Goal: Transaction & Acquisition: Purchase product/service

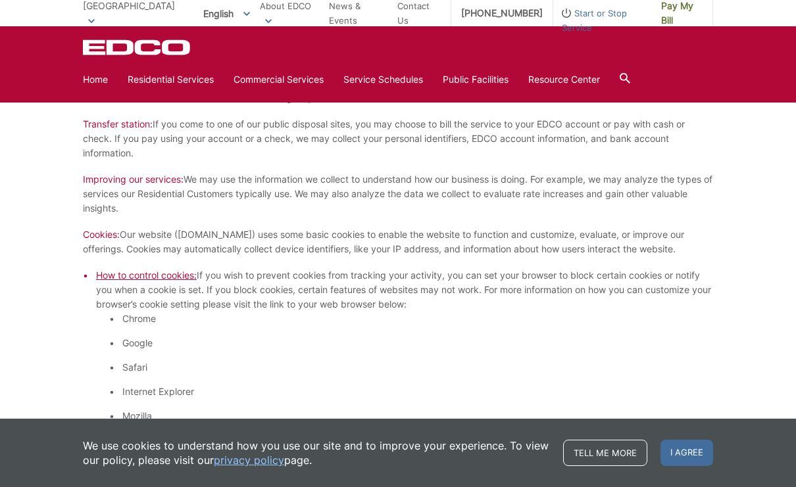
scroll to position [934, 0]
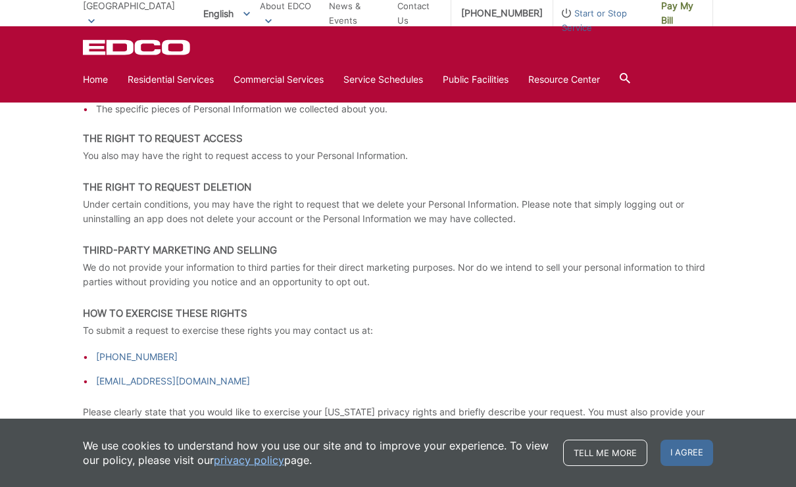
scroll to position [1842, 0]
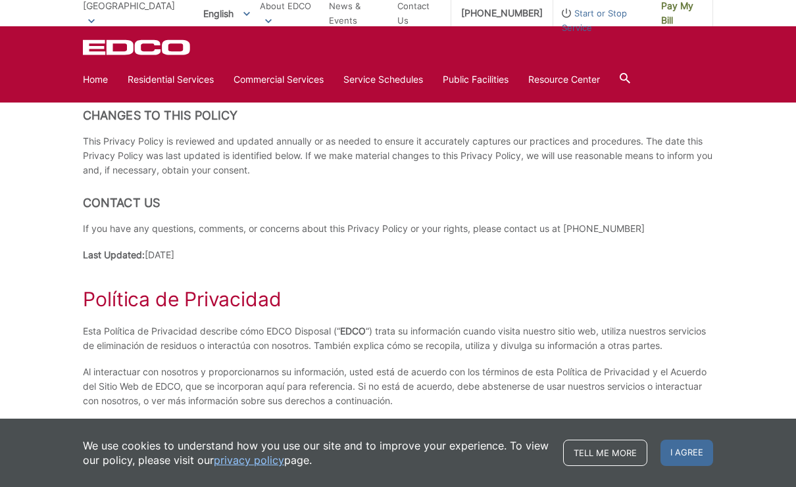
scroll to position [2690, 0]
click at [87, 85] on link "Home" at bounding box center [95, 79] width 25 height 14
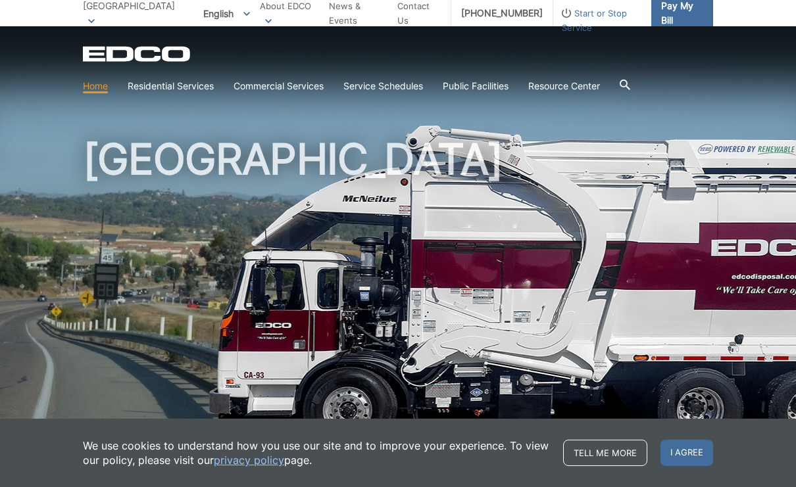
click at [684, 12] on span "Pay My Bill" at bounding box center [681, 13] width 41 height 29
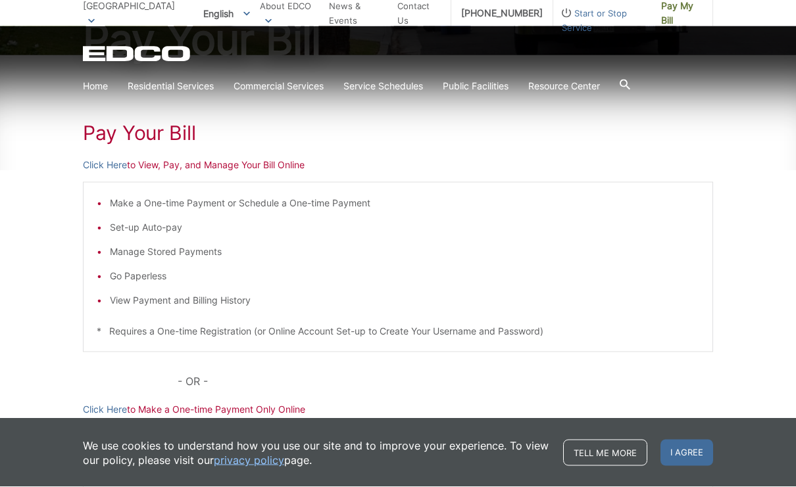
scroll to position [176, 0]
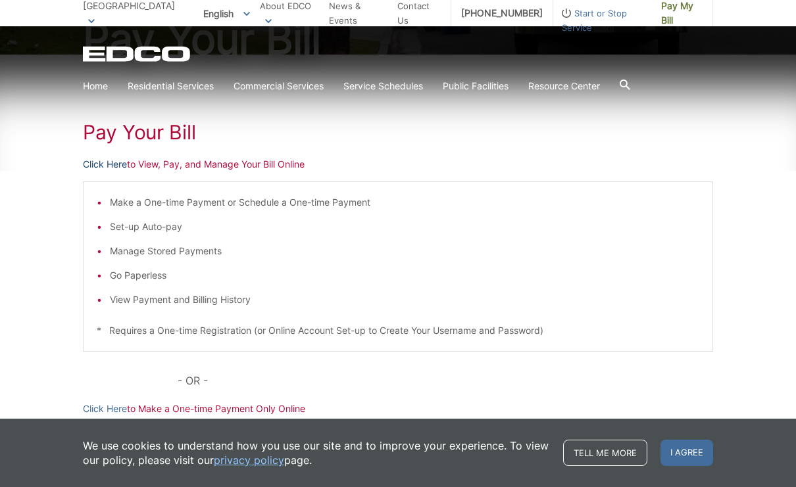
click at [99, 170] on link "Click Here" at bounding box center [105, 164] width 44 height 14
